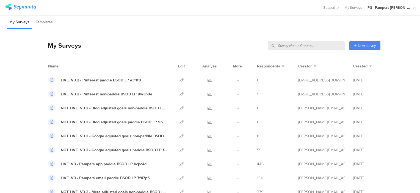
click at [321, 47] on input "text" at bounding box center [306, 45] width 77 height 9
type input "pmf"
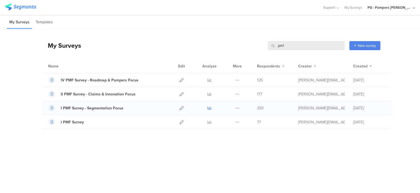
click at [208, 107] on icon at bounding box center [209, 108] width 4 height 4
click at [310, 48] on input "pmf" at bounding box center [306, 45] width 77 height 9
click at [309, 47] on input "pmf" at bounding box center [306, 45] width 77 height 9
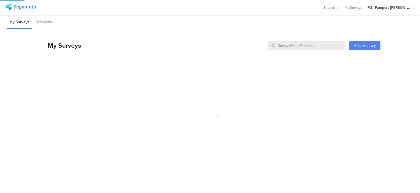
click at [283, 36] on div "My Surveys New survey Start from scratch Choose from templates" at bounding box center [211, 46] width 338 height 22
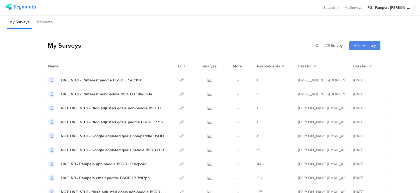
drag, startPoint x: 244, startPoint y: 54, endPoint x: 254, endPoint y: 43, distance: 14.2
click at [244, 54] on div "My Surveys | 279 Surveys New survey Start from scratch Choose from templates" at bounding box center [211, 46] width 338 height 22
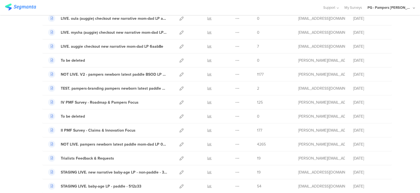
scroll to position [495, 0]
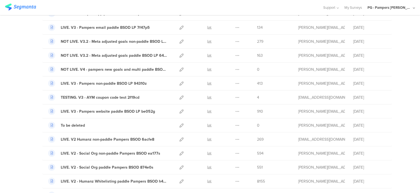
drag, startPoint x: 396, startPoint y: 166, endPoint x: 395, endPoint y: 120, distance: 46.2
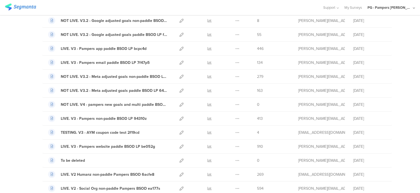
scroll to position [6, 0]
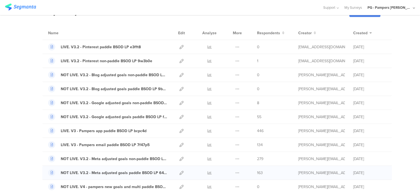
scroll to position [61, 0]
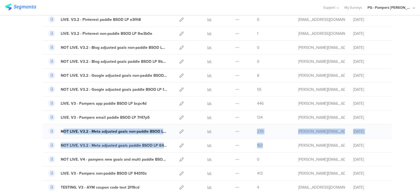
drag, startPoint x: 266, startPoint y: 145, endPoint x: 61, endPoint y: 132, distance: 205.4
drag, startPoint x: 60, startPoint y: 131, endPoint x: 120, endPoint y: 129, distance: 59.7
click at [120, 129] on div "NOT LIVE. V3.2 - Meta adjusted goals non-paddle BSOD LP 811fie" at bounding box center [114, 132] width 107 height 6
click at [179, 74] on icon at bounding box center [181, 76] width 4 height 4
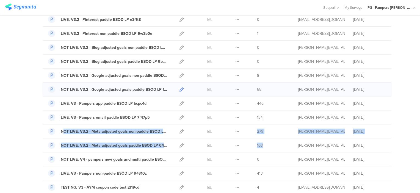
click at [179, 88] on icon at bounding box center [181, 90] width 4 height 4
click at [179, 132] on icon at bounding box center [181, 132] width 4 height 4
click at [179, 146] on icon at bounding box center [181, 146] width 4 height 4
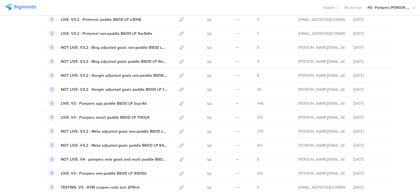
click at [235, 102] on icon at bounding box center [237, 104] width 4 height 4
click at [120, 105] on div "LIVE. V3 - Pampers app paddle BSOD LP bcpc4d" at bounding box center [104, 104] width 86 height 6
click at [113, 102] on div "LIVE. V3 - Pampers app paddle BSOD LP bcpc4d" at bounding box center [104, 104] width 86 height 6
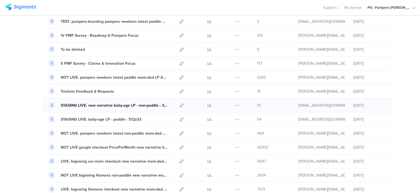
scroll to position [555, 0]
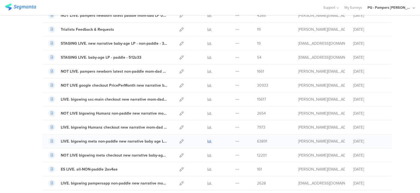
click at [207, 140] on icon at bounding box center [209, 142] width 4 height 4
click at [179, 140] on icon at bounding box center [181, 142] width 4 height 4
click at [179, 168] on icon at bounding box center [181, 170] width 4 height 4
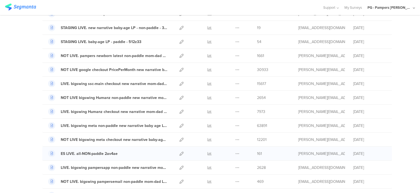
scroll to position [583, 0]
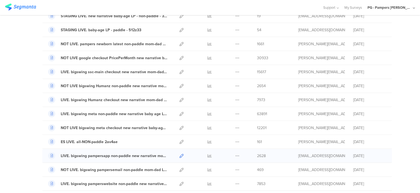
click at [179, 154] on icon at bounding box center [181, 156] width 4 height 4
click at [180, 168] on icon at bounding box center [181, 170] width 4 height 4
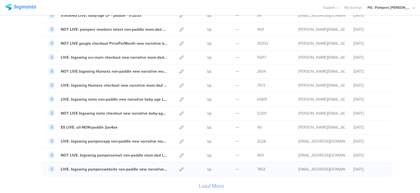
scroll to position [610, 0]
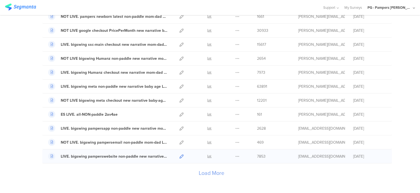
click at [179, 155] on icon at bounding box center [181, 157] width 4 height 4
click at [212, 177] on div "Load More" at bounding box center [211, 175] width 338 height 22
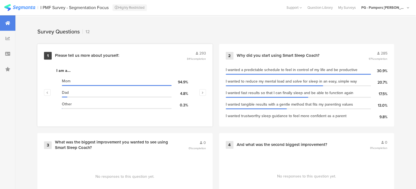
scroll to position [220, 0]
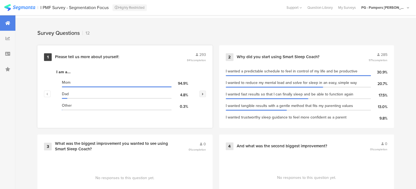
click at [203, 92] on icon "button" at bounding box center [202, 93] width 2 height 3
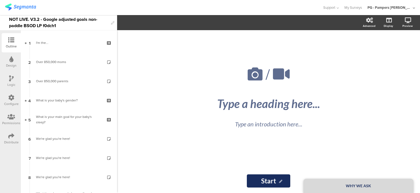
click at [12, 20] on div "NOT LIVE. V3.2 - Google adjusted goals non-paddle BSOD LP f0dch1" at bounding box center [58, 22] width 99 height 15
click at [75, 6] on div at bounding box center [161, 7] width 312 height 9
click at [10, 22] on div "NOT LIVE. V3.2 - Meta adjusted goals non-paddle BSOD LP 811fie" at bounding box center [58, 22] width 99 height 15
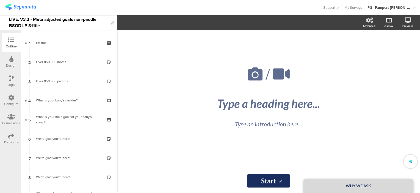
click at [151, 8] on div at bounding box center [161, 7] width 312 height 9
click at [12, 20] on div "NOT LIVE. V3.2 - Google adjusted goals paddle BSOD LP fe6cz4" at bounding box center [58, 22] width 99 height 15
click at [68, 8] on div at bounding box center [161, 7] width 312 height 9
click at [14, 18] on div "NOT LIVE. V3.2 - Meta adjusted goals paddle BSOD LP 64b2je" at bounding box center [58, 22] width 99 height 15
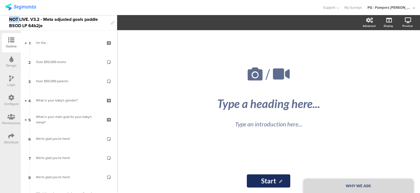
click at [14, 18] on div "NOT LIVE. V3.2 - Meta adjusted goals paddle BSOD LP 64b2je" at bounding box center [58, 22] width 99 height 15
click at [96, 10] on div at bounding box center [161, 7] width 312 height 9
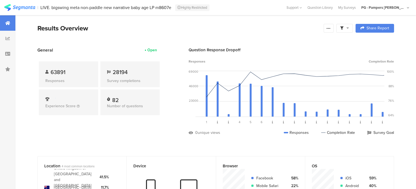
click at [348, 27] on span at bounding box center [344, 28] width 9 height 5
click at [342, 58] on span "Edit Sample" at bounding box center [334, 58] width 20 height 5
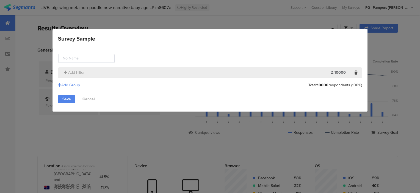
click at [72, 76] on section "Add Filter 10000 Limit:" at bounding box center [210, 73] width 304 height 10
click at [72, 71] on span "Add Filter" at bounding box center [76, 73] width 16 height 6
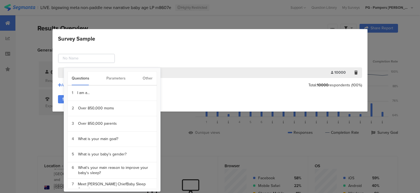
click at [139, 79] on div "Questions Parameters Other" at bounding box center [112, 78] width 90 height 14
click at [145, 79] on div "Other" at bounding box center [148, 79] width 10 height 14
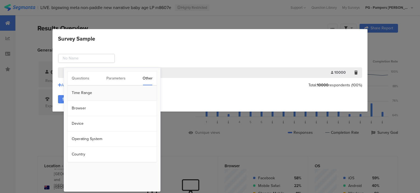
click at [89, 95] on section "Time Range" at bounding box center [112, 93] width 89 height 15
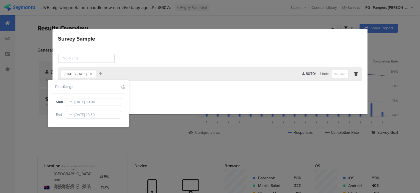
click at [71, 104] on icon at bounding box center [70, 102] width 7 height 9
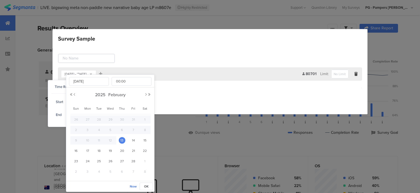
click at [88, 103] on tbody "Sun Mon Tue Wed Thu Fri Sat 26 27 28 29 30 31 1 2 3 4 5 6 7 8 9 10 11 12 13 14 …" at bounding box center [110, 140] width 80 height 74
click at [145, 94] on button "Next Month" at bounding box center [145, 94] width 3 height 3
click at [146, 94] on button "Next Month" at bounding box center [145, 94] width 3 height 3
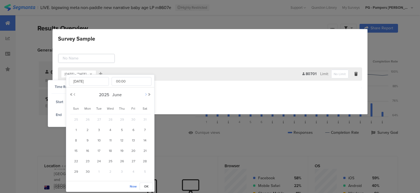
click at [146, 94] on button "Next Month" at bounding box center [145, 94] width 3 height 3
click at [98, 119] on span "1" at bounding box center [99, 120] width 7 height 7
type input "Jul 01 2025 00:00"
type input "Jul 01 2025"
click at [146, 185] on span "OK" at bounding box center [146, 186] width 5 height 5
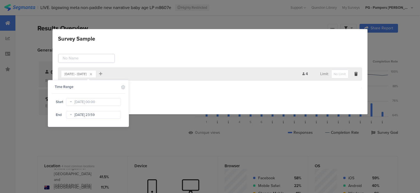
click at [86, 115] on body "You are using an unsupported version of Internet Explorer. Unsupported browsers…" at bounding box center [210, 96] width 420 height 193
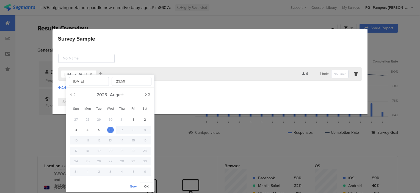
click at [195, 90] on div "Add Group" at bounding box center [210, 88] width 304 height 9
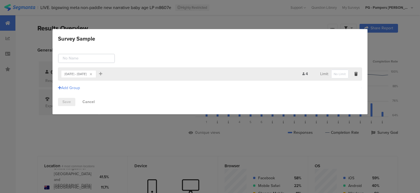
click at [162, 71] on div "Jul 01, 2025 - Aug 06, 2025 Add Filter" at bounding box center [181, 74] width 241 height 9
click at [87, 74] on div "Jul 01, 2025 - Aug 06, 2025" at bounding box center [76, 74] width 22 height 3
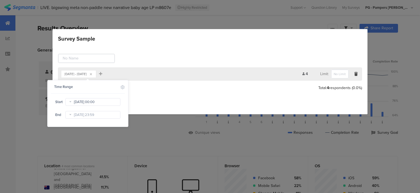
click at [85, 101] on body "You are using an unsupported version of Internet Explorer. Unsupported browsers…" at bounding box center [210, 96] width 420 height 193
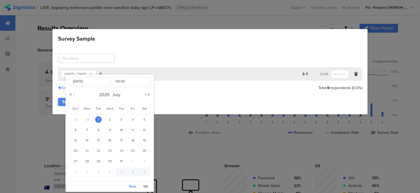
click at [75, 95] on button "Previous Month" at bounding box center [73, 94] width 3 height 3
click at [85, 173] on span "30" at bounding box center [87, 172] width 7 height 7
type input "Jun 30 2025"
click at [144, 186] on span "OK" at bounding box center [145, 186] width 5 height 5
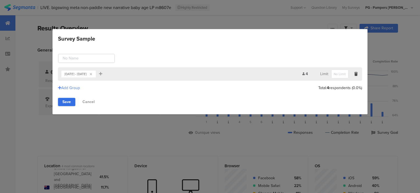
click at [69, 103] on link "Save" at bounding box center [66, 102] width 17 height 8
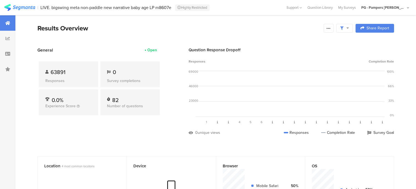
click at [346, 31] on div at bounding box center [344, 28] width 16 height 9
click at [175, 29] on div "Results Overview" at bounding box center [178, 28] width 283 height 10
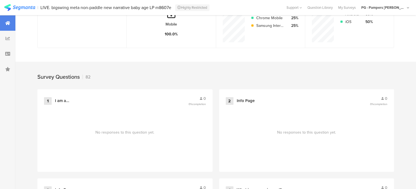
scroll to position [220, 0]
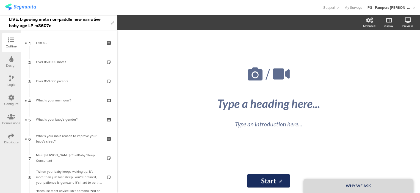
click at [8, 18] on div "LIVE. bigswing meta non-paddle new narrative baby age LP m8607e" at bounding box center [58, 22] width 117 height 15
click at [10, 20] on div "LIVE. bigswing meta non-paddle new narrative baby age LP m8607e" at bounding box center [58, 22] width 99 height 15
click at [183, 8] on div at bounding box center [161, 7] width 312 height 9
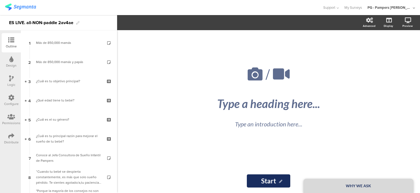
click at [11, 23] on div "ES LIVE. all-NON-paddle 2av4ae" at bounding box center [41, 22] width 64 height 9
click at [10, 18] on div "ES LIVE. all-NON-paddle 2av4ae" at bounding box center [41, 22] width 64 height 9
click at [18, 25] on div "ES LIVE. all-NON-paddle 2av4ae" at bounding box center [41, 22] width 64 height 9
click at [28, 21] on div "ES LIVE. all-NON-paddle 2av4ae" at bounding box center [41, 22] width 64 height 9
click at [62, 9] on div at bounding box center [161, 7] width 312 height 9
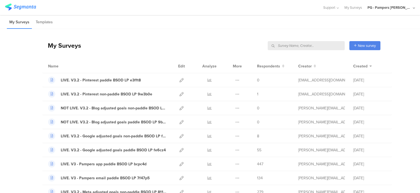
click at [326, 43] on input "text" at bounding box center [306, 45] width 77 height 9
type input "META"
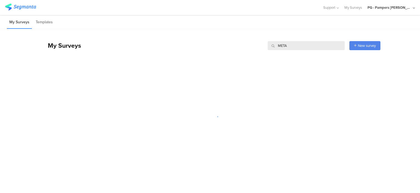
click at [277, 11] on div at bounding box center [161, 7] width 312 height 9
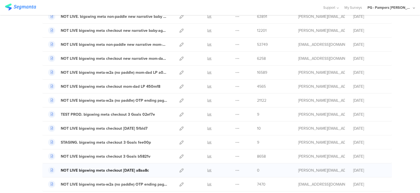
scroll to position [82, 0]
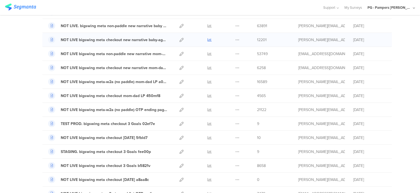
click at [207, 38] on icon at bounding box center [209, 40] width 4 height 4
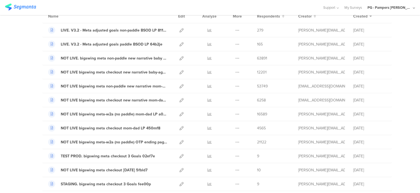
scroll to position [0, 0]
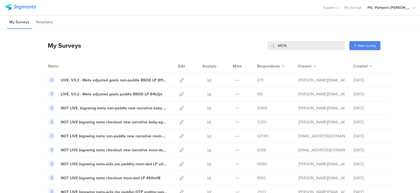
click at [28, 2] on div "Support Help Center Live Chat My Surveys PG - Pampers Lumi Janrain ACCOUNTS PG …" at bounding box center [210, 7] width 410 height 15
click at [30, 10] on img at bounding box center [20, 7] width 31 height 7
click at [209, 80] on icon at bounding box center [209, 80] width 4 height 4
click at [209, 94] on icon at bounding box center [209, 94] width 4 height 4
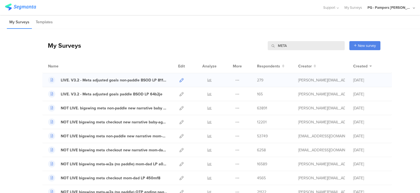
click at [180, 81] on icon at bounding box center [181, 80] width 4 height 4
click at [179, 93] on icon at bounding box center [181, 94] width 4 height 4
click at [303, 46] on input "META" at bounding box center [306, 45] width 77 height 9
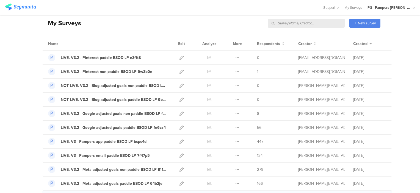
scroll to position [55, 0]
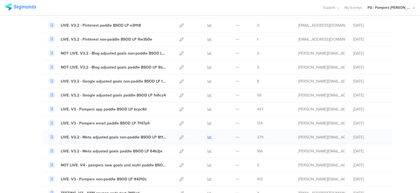
click at [208, 137] on icon at bounding box center [209, 137] width 4 height 4
click at [207, 152] on icon at bounding box center [209, 151] width 4 height 4
click at [207, 136] on icon at bounding box center [209, 137] width 4 height 4
click at [204, 151] on div at bounding box center [209, 152] width 16 height 14
click at [207, 152] on icon at bounding box center [209, 151] width 4 height 4
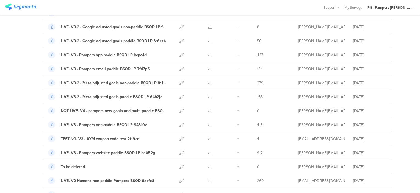
scroll to position [110, 0]
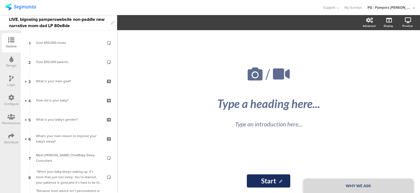
click at [10, 18] on div "LIVE. bigswing pamperswebsite non-paddle new narrative mom-dad LP 80e8de" at bounding box center [58, 22] width 99 height 15
click at [15, 20] on div "LIVE. bigswing pamperswebsite non-paddle new narrative mom-dad LP 80e8de" at bounding box center [58, 22] width 99 height 15
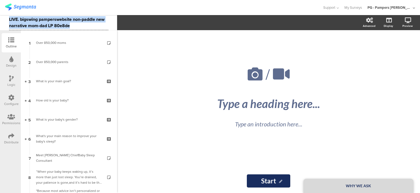
click at [15, 20] on div "LIVE. bigswing pamperswebsite non-paddle new narrative mom-dad LP 80e8de" at bounding box center [58, 22] width 99 height 15
click at [74, 19] on div "LIVE. bigswing pamperswebsite non-paddle new narrative mom-dad LP 80e8de" at bounding box center [58, 22] width 99 height 15
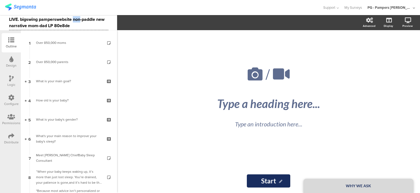
click at [74, 19] on div "LIVE. bigswing pamperswebsite non-paddle new narrative mom-dad LP 80e8de" at bounding box center [58, 22] width 99 height 15
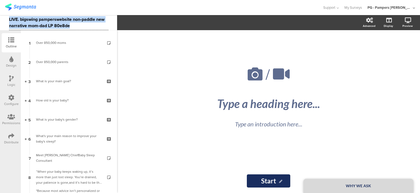
click at [74, 19] on div "LIVE. bigswing pamperswebsite non-paddle new narrative mom-dad LP 80e8de" at bounding box center [58, 22] width 99 height 15
click at [34, 23] on div "LIVE. bigswing pamperswebsite non-paddle new narrative mom-dad LP 80e8de" at bounding box center [58, 22] width 99 height 15
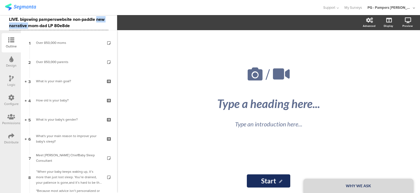
drag, startPoint x: 28, startPoint y: 25, endPoint x: 97, endPoint y: 17, distance: 68.9
click at [97, 17] on div "LIVE. bigswing pamperswebsite non-paddle new narrative mom-dad LP 80e8de" at bounding box center [58, 22] width 99 height 15
click at [9, 18] on div "LIVE. bigswing pamperswebsite non-paddle mom-dad LP 80e8de" at bounding box center [58, 22] width 117 height 15
click at [54, 10] on div at bounding box center [161, 7] width 312 height 9
click at [10, 20] on div "LIVE. bigswing pampersapp non-paddle new narrative mom-dad LP 3u8d6b" at bounding box center [58, 22] width 99 height 15
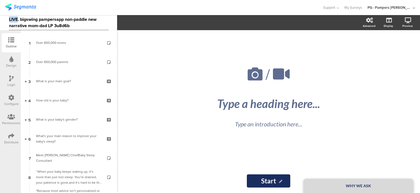
click at [10, 20] on div "LIVE. bigswing pampersapp non-paddle new narrative mom-dad LP 3u8d6b" at bounding box center [58, 22] width 99 height 15
click at [18, 27] on div "NOLIVE. bigswing pampersapp non-paddle new narrative mom-dad LP 3u8d6b" at bounding box center [58, 22] width 99 height 15
click at [15, 18] on div "NOLIVE. bigswing pampersapp non-paddle mom-dad LP 3u8d6b" at bounding box center [58, 22] width 99 height 15
click at [87, 1] on div "Support Help Center Live Chat My Surveys PG - Pampers Lumi Janrain ACCOUNTS PG …" at bounding box center [210, 7] width 410 height 15
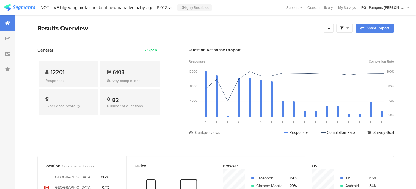
click at [344, 29] on div at bounding box center [344, 28] width 16 height 9
click at [346, 59] on div "Edit Sample" at bounding box center [348, 58] width 68 height 15
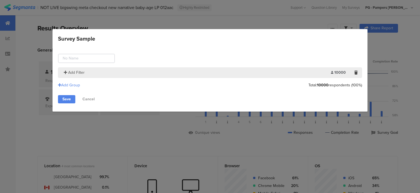
click at [66, 75] on div "Add Filter" at bounding box center [74, 73] width 21 height 6
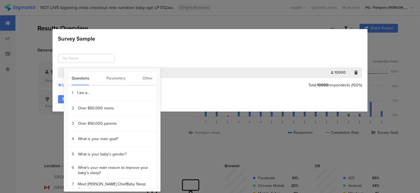
click at [142, 73] on div "Questions Parameters Other" at bounding box center [112, 78] width 90 height 14
click at [145, 80] on div "Other" at bounding box center [148, 79] width 10 height 14
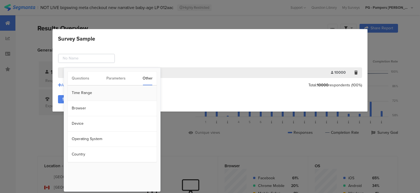
click at [94, 97] on section "Time Range" at bounding box center [112, 93] width 89 height 15
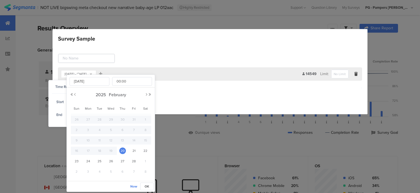
click at [75, 103] on body "You are using an unsupported version of Internet Explorer. Unsupported browsers…" at bounding box center [210, 96] width 420 height 193
click at [145, 96] on div "2025 February" at bounding box center [110, 95] width 81 height 8
click at [146, 96] on button "Next Month" at bounding box center [146, 94] width 3 height 3
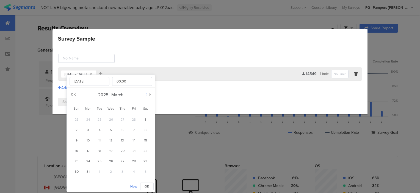
click at [146, 96] on button "Next Month" at bounding box center [146, 94] width 3 height 3
click at [101, 119] on span "1" at bounding box center [99, 120] width 7 height 7
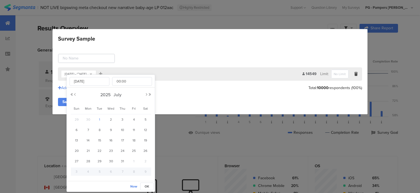
type input "Jul 01 2025"
click at [147, 188] on span "OK" at bounding box center [147, 186] width 5 height 5
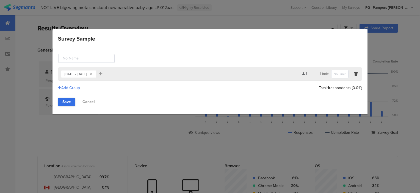
click at [62, 101] on link "Save" at bounding box center [66, 102] width 17 height 8
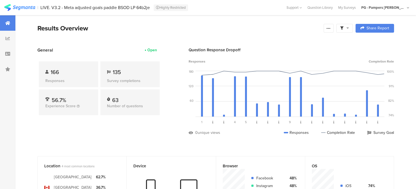
click at [346, 30] on span at bounding box center [344, 28] width 9 height 5
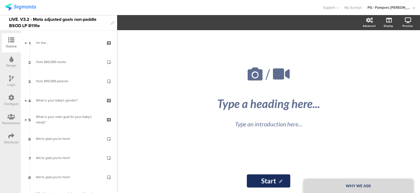
click at [13, 95] on icon at bounding box center [11, 98] width 6 height 6
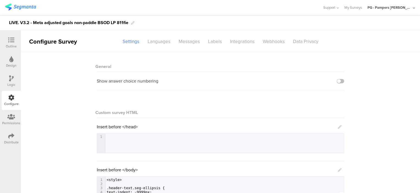
click at [13, 43] on div at bounding box center [11, 40] width 11 height 7
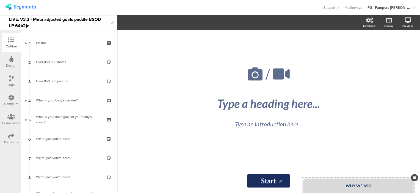
click at [342, 183] on div "WHY WE ASK" at bounding box center [358, 186] width 110 height 14
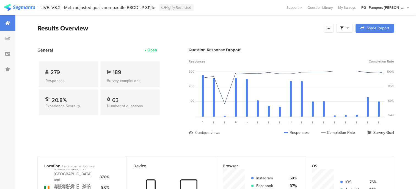
click at [38, 124] on div "279 Responses 189 Survey completions 20.8% Experience Score 63 Number of questi…" at bounding box center [99, 89] width 124 height 73
drag, startPoint x: 403, startPoint y: 159, endPoint x: 401, endPoint y: 68, distance: 91.2
